Goal: Task Accomplishment & Management: Manage account settings

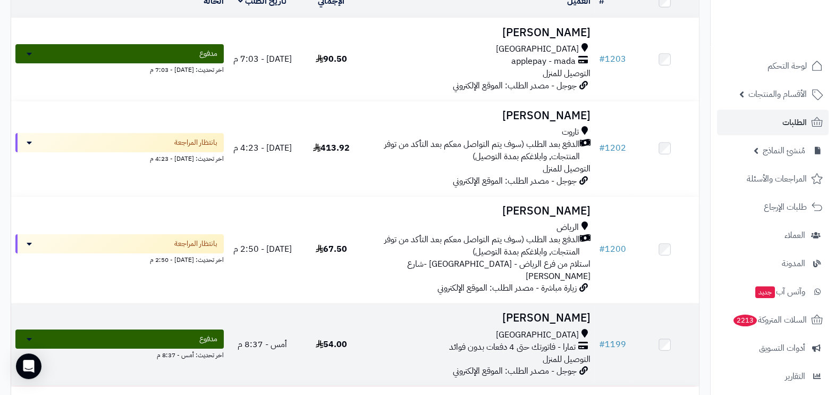
scroll to position [66, 0]
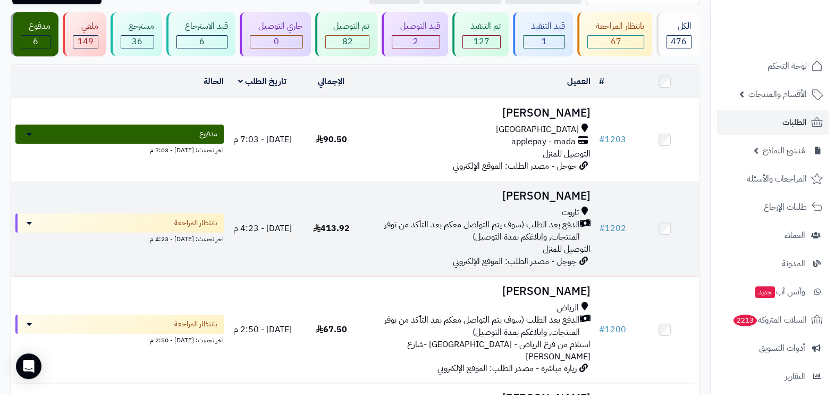
click at [500, 231] on span "الدفع بعد الطلب (سوف يتم التواصل معكم بعد التأكد من توفر المنتجات, وابلاغكم بمد…" at bounding box center [475, 231] width 210 height 24
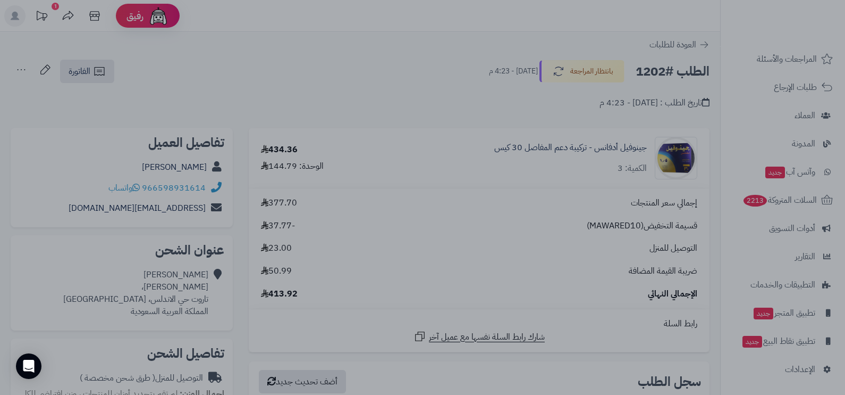
click at [416, 40] on div at bounding box center [422, 197] width 845 height 395
